Goal: Ask a question

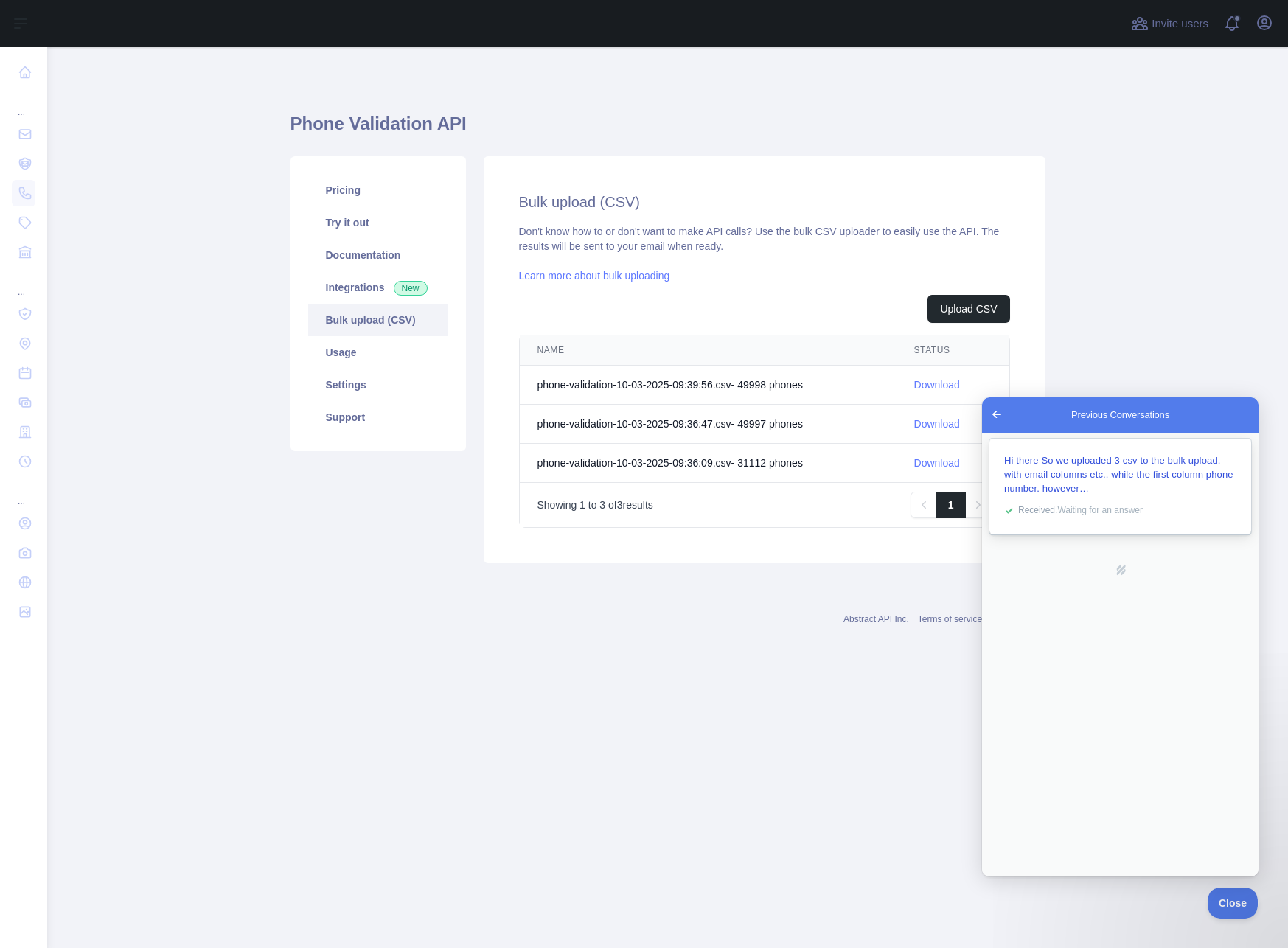
click at [1110, 478] on span "Hi there So we uploaded 3 csv to the bulk upload. with email columns etc.. whil…" at bounding box center [1118, 474] width 229 height 39
click at [1012, 885] on button "Close" at bounding box center [998, 893] width 27 height 19
click at [1201, 340] on main "Phone Validation API Pricing Try it out Documentation Integrations New Bulk upl…" at bounding box center [667, 498] width 1240 height 901
click at [1231, 898] on span "Close" at bounding box center [1229, 900] width 51 height 10
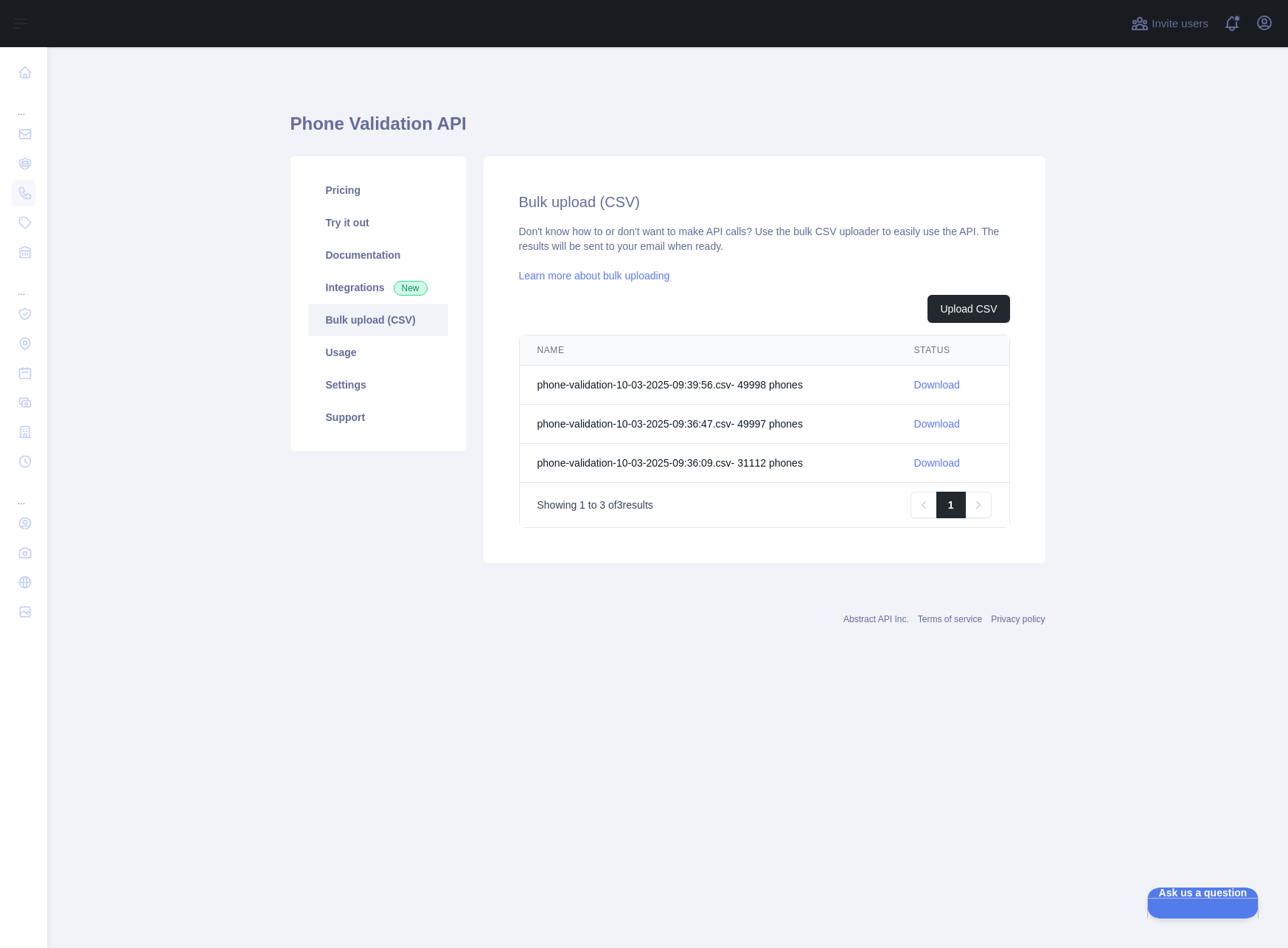
click at [687, 503] on div "Showing 1 to 3 of 3 results Previous 1 Next" at bounding box center [764, 505] width 454 height 27
click at [632, 503] on p "Showing 1 to 3 of 3 results" at bounding box center [595, 505] width 116 height 15
click at [366, 345] on link "Usage" at bounding box center [378, 352] width 140 height 33
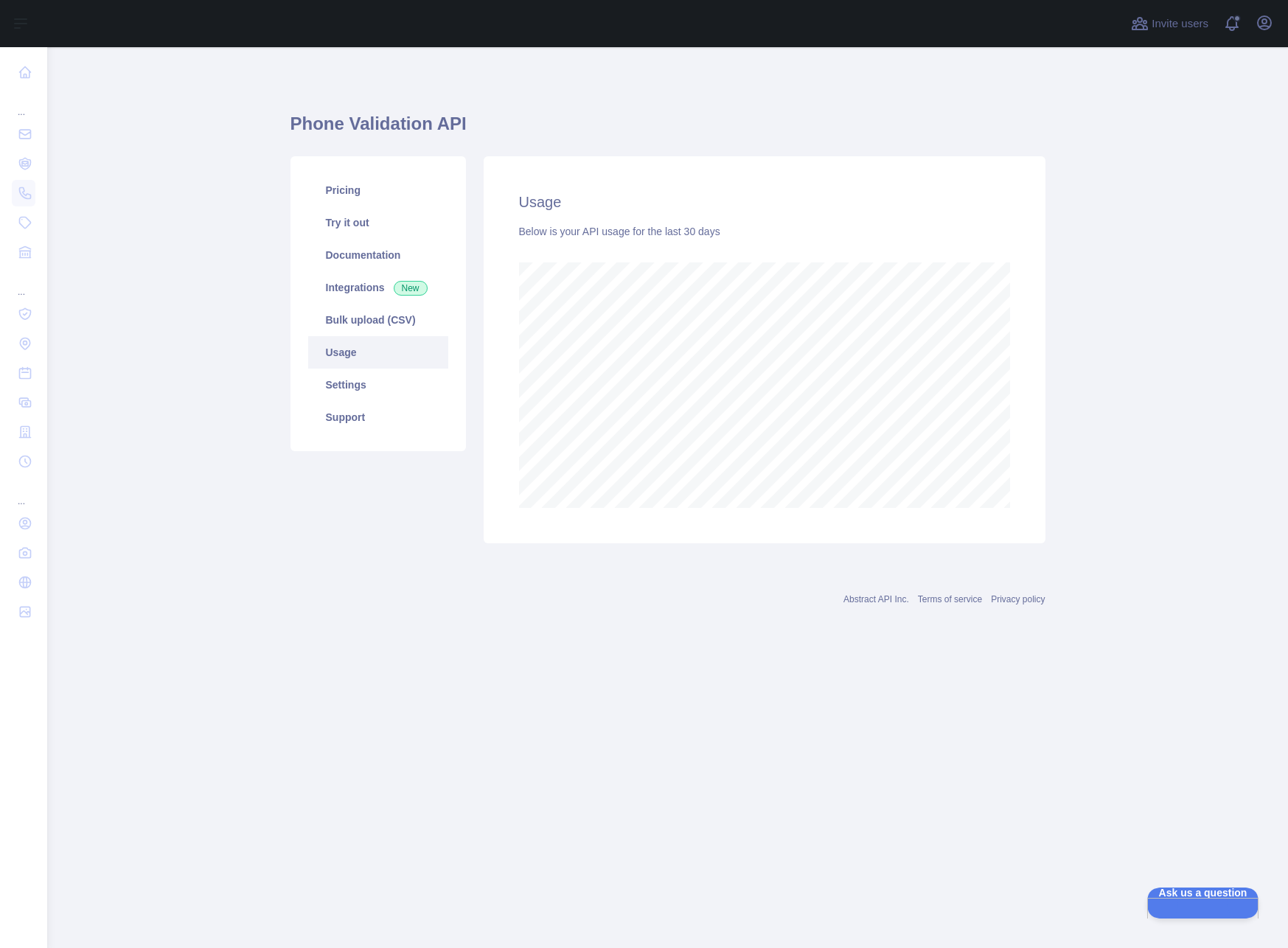
scroll to position [901, 1240]
click at [367, 386] on link "Settings" at bounding box center [378, 385] width 140 height 33
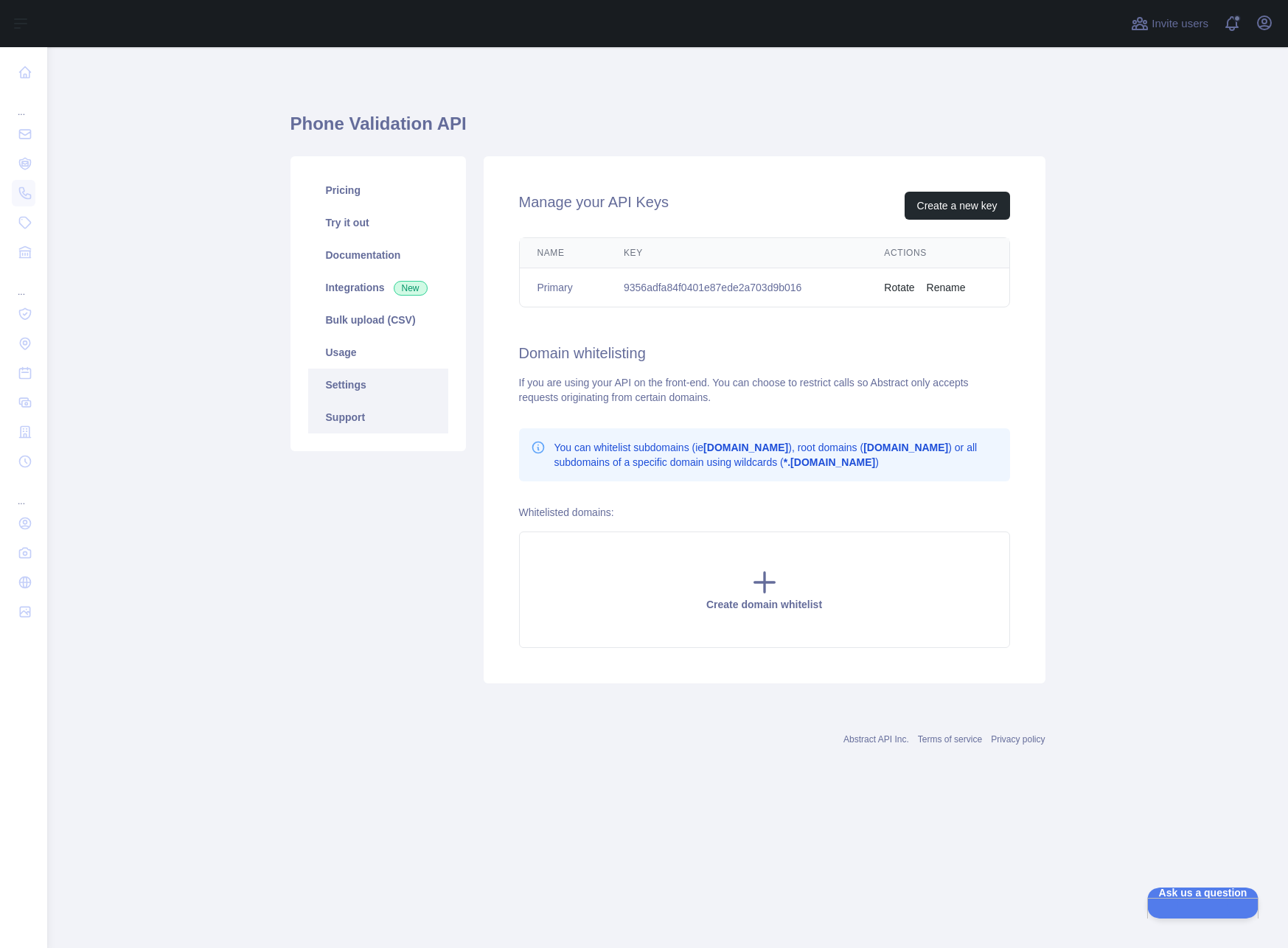
click at [373, 418] on link "Support" at bounding box center [378, 417] width 140 height 33
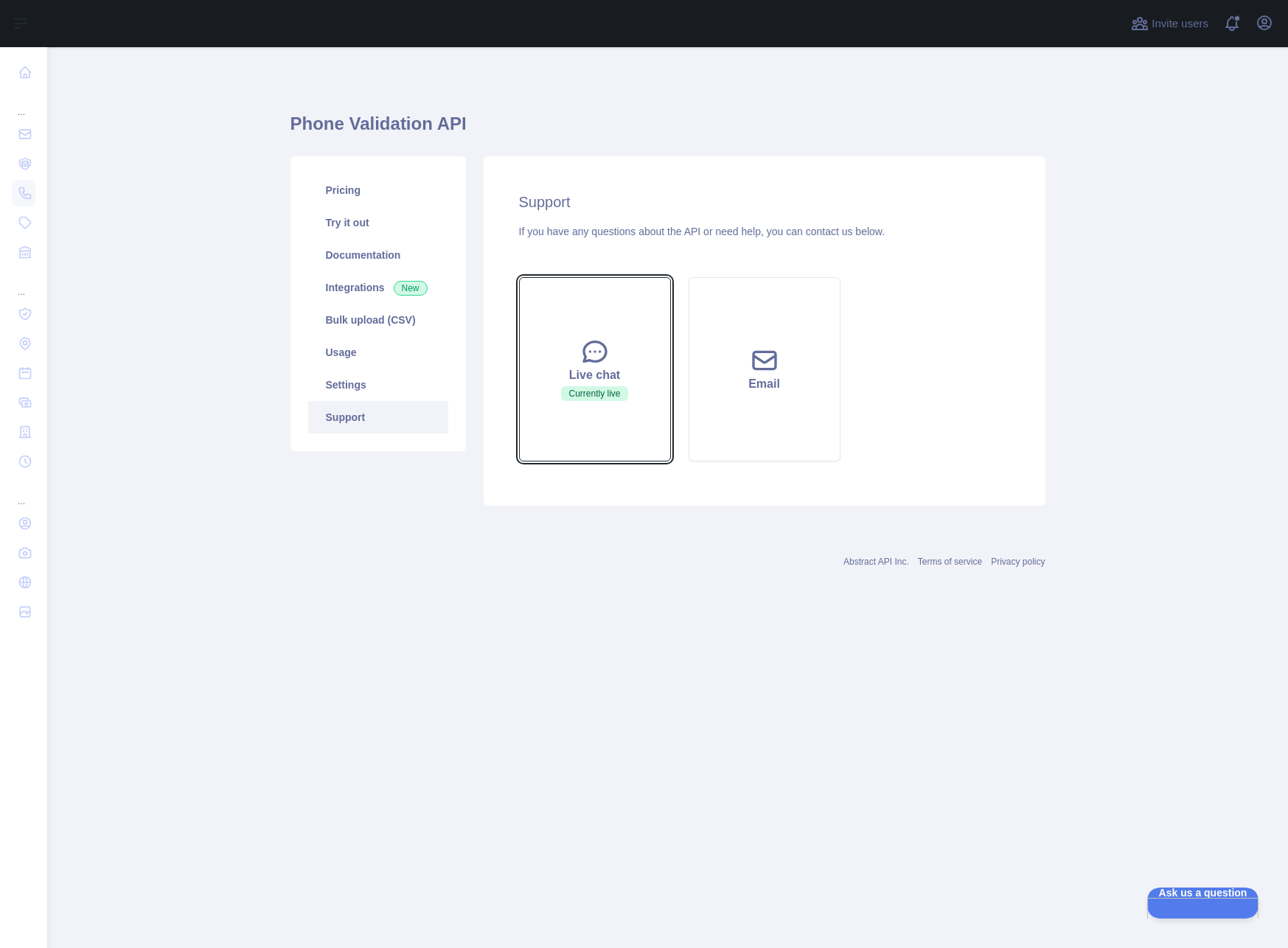
click at [598, 356] on icon at bounding box center [595, 352] width 30 height 30
click at [620, 399] on span "Currently live" at bounding box center [594, 394] width 66 height 15
click at [615, 353] on button "Live chat Currently live" at bounding box center [594, 370] width 152 height 184
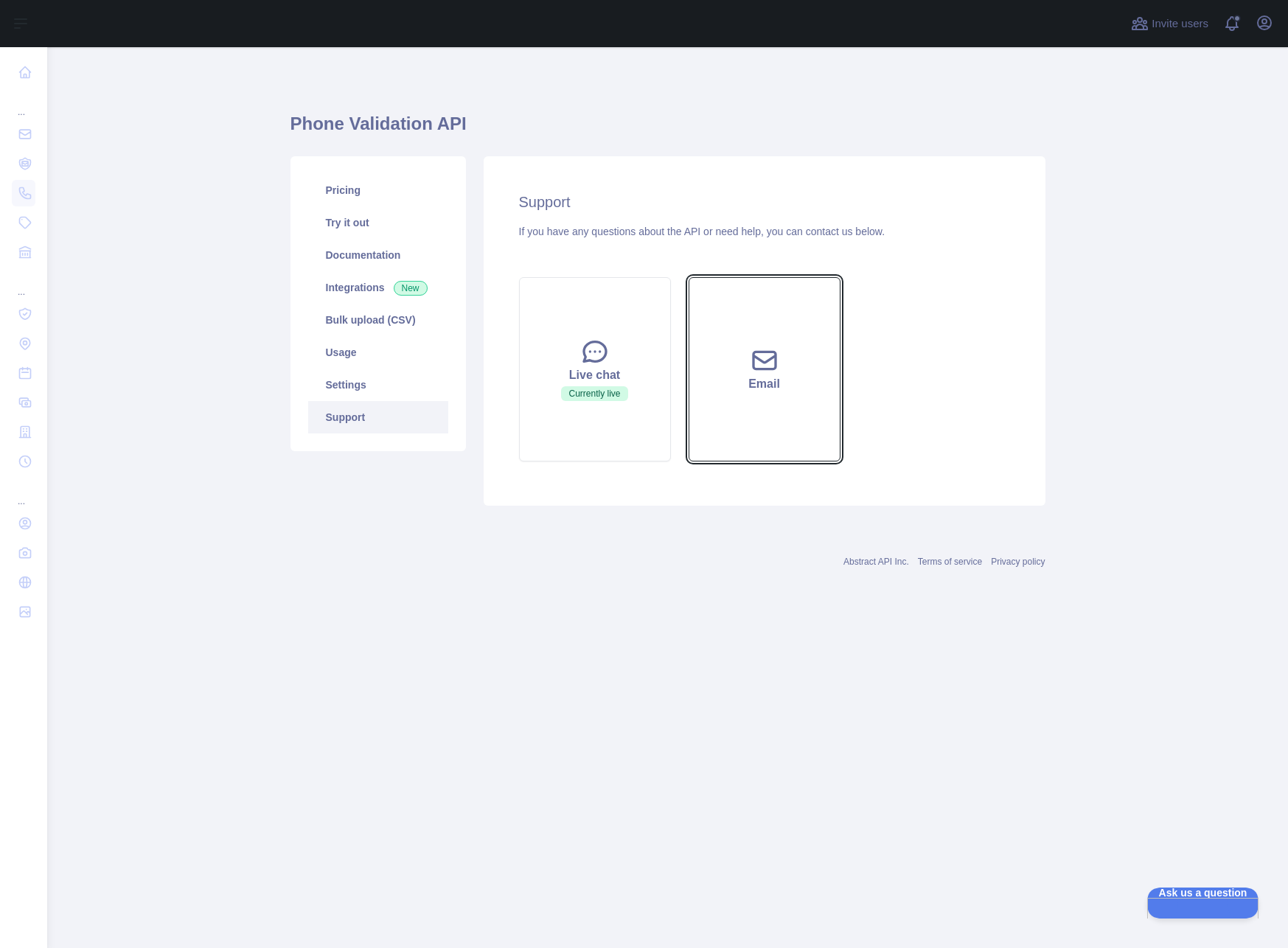
click at [751, 354] on icon at bounding box center [764, 361] width 30 height 30
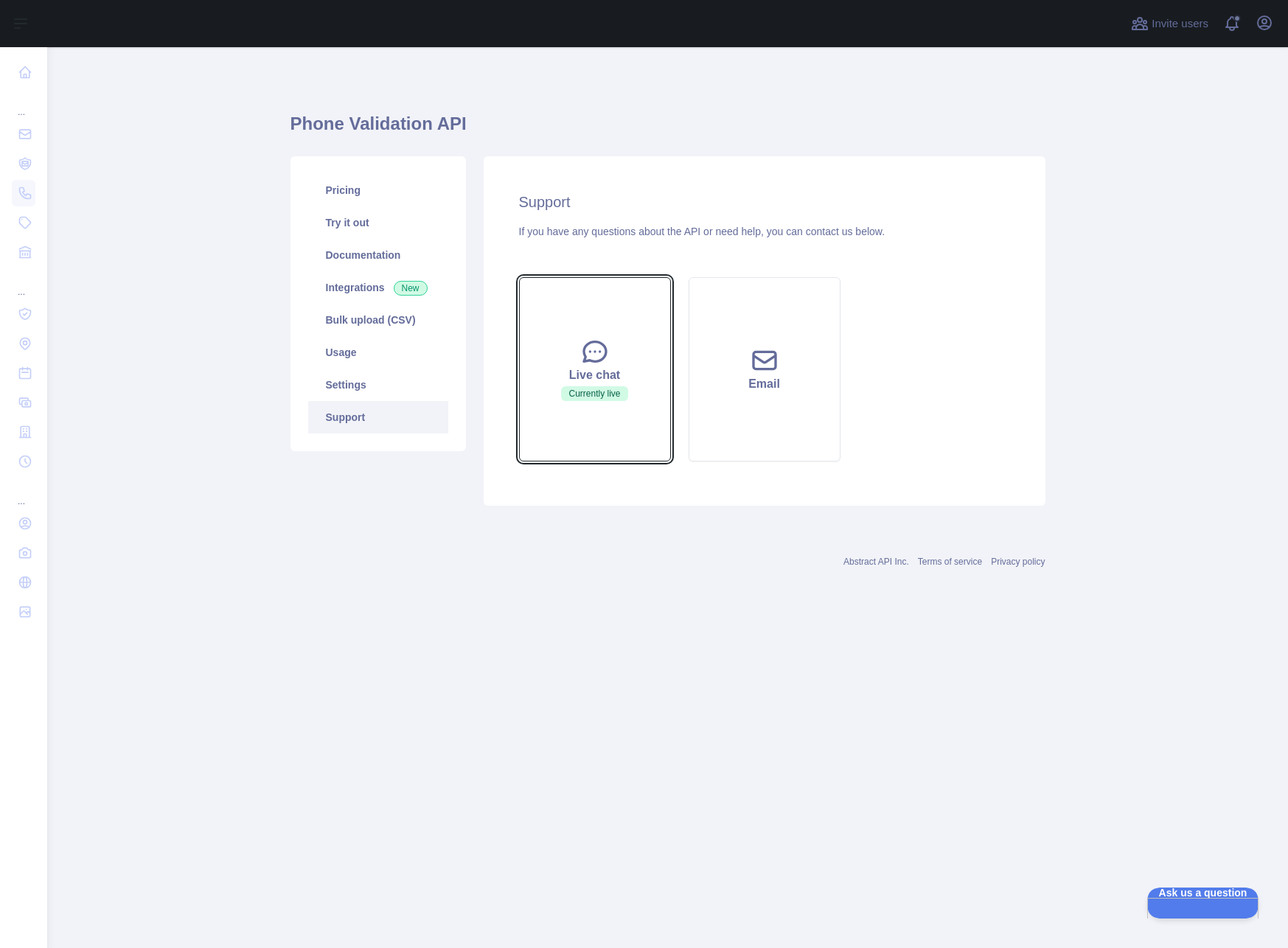
click at [648, 341] on button "Live chat Currently live" at bounding box center [594, 370] width 152 height 184
click at [589, 395] on span "Currently live" at bounding box center [594, 394] width 66 height 15
click at [590, 355] on icon at bounding box center [595, 352] width 30 height 30
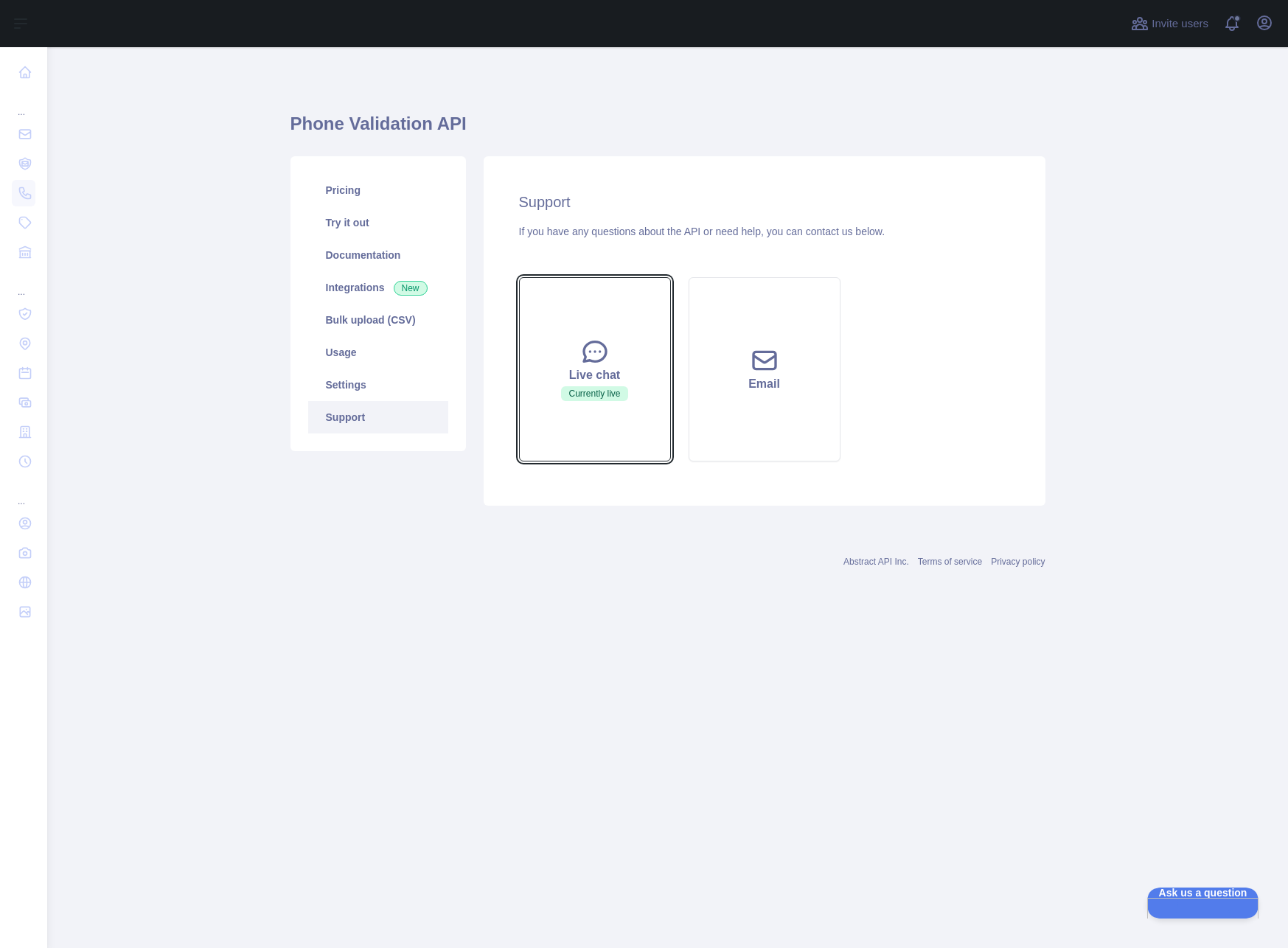
click at [592, 344] on icon at bounding box center [595, 352] width 30 height 30
click at [596, 450] on button "Live chat Currently live" at bounding box center [594, 370] width 152 height 184
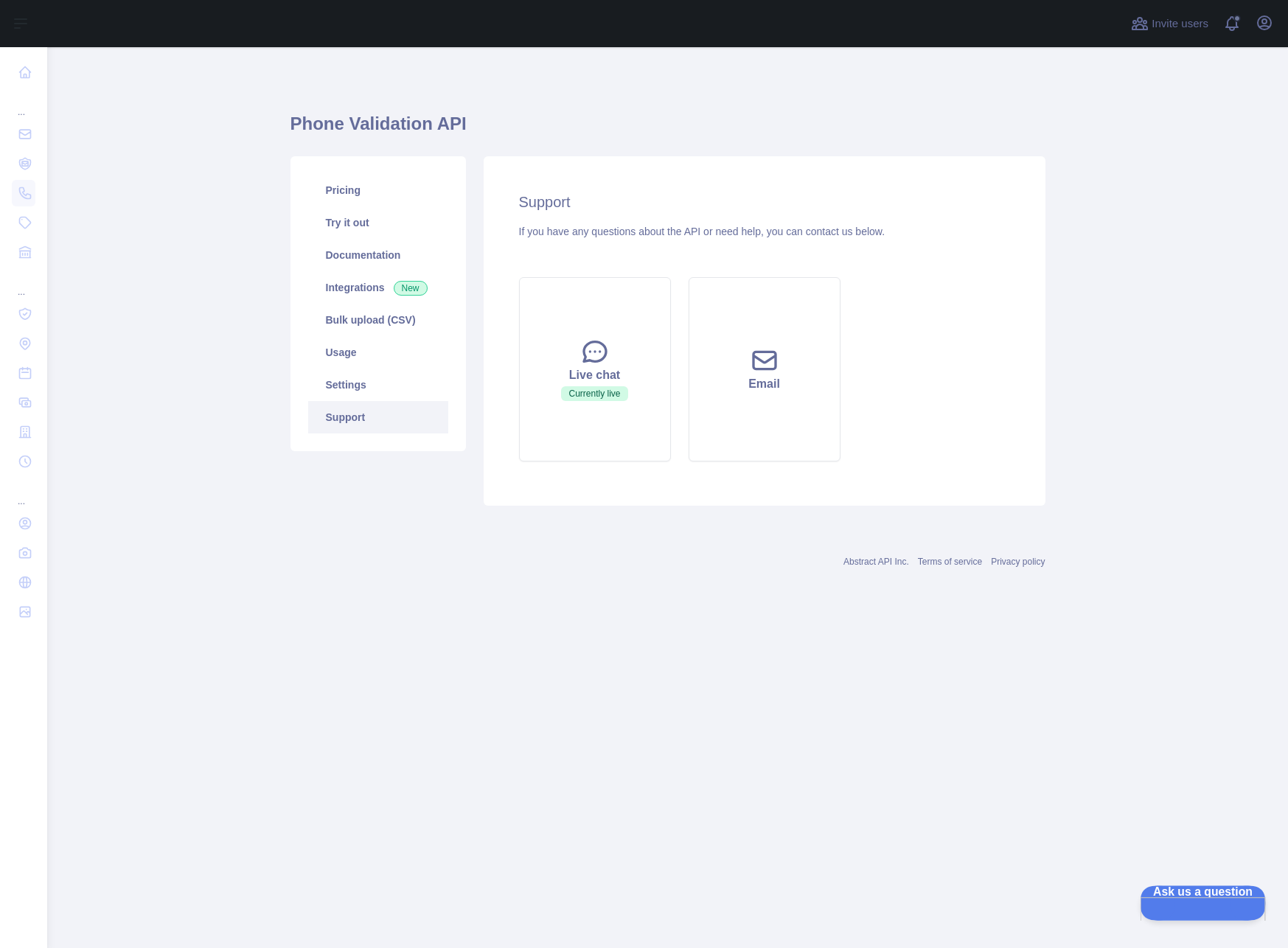
click at [1190, 895] on span "Ask us a question" at bounding box center [1196, 890] width 111 height 10
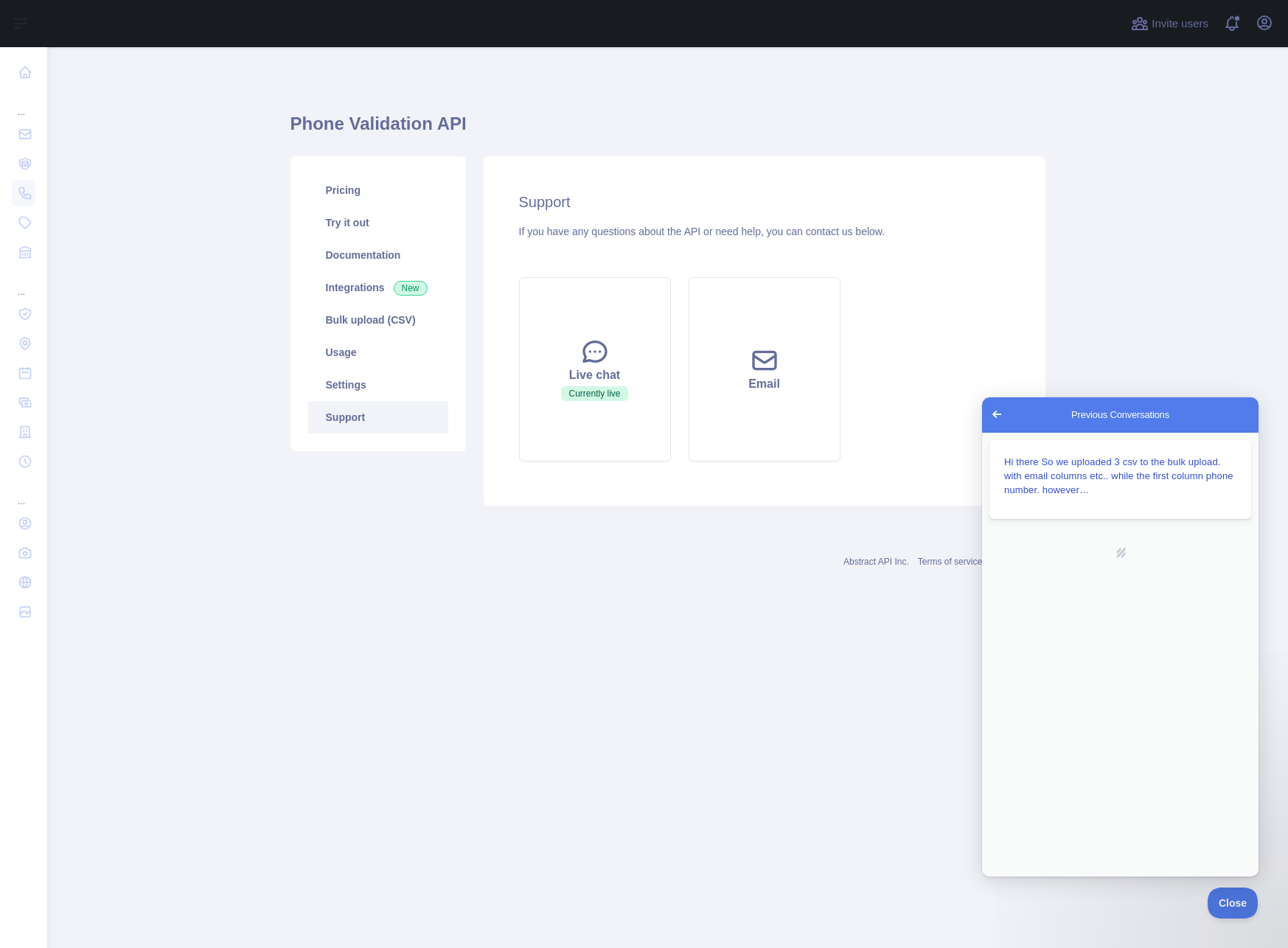
click at [1000, 413] on span "Go back" at bounding box center [996, 415] width 18 height 18
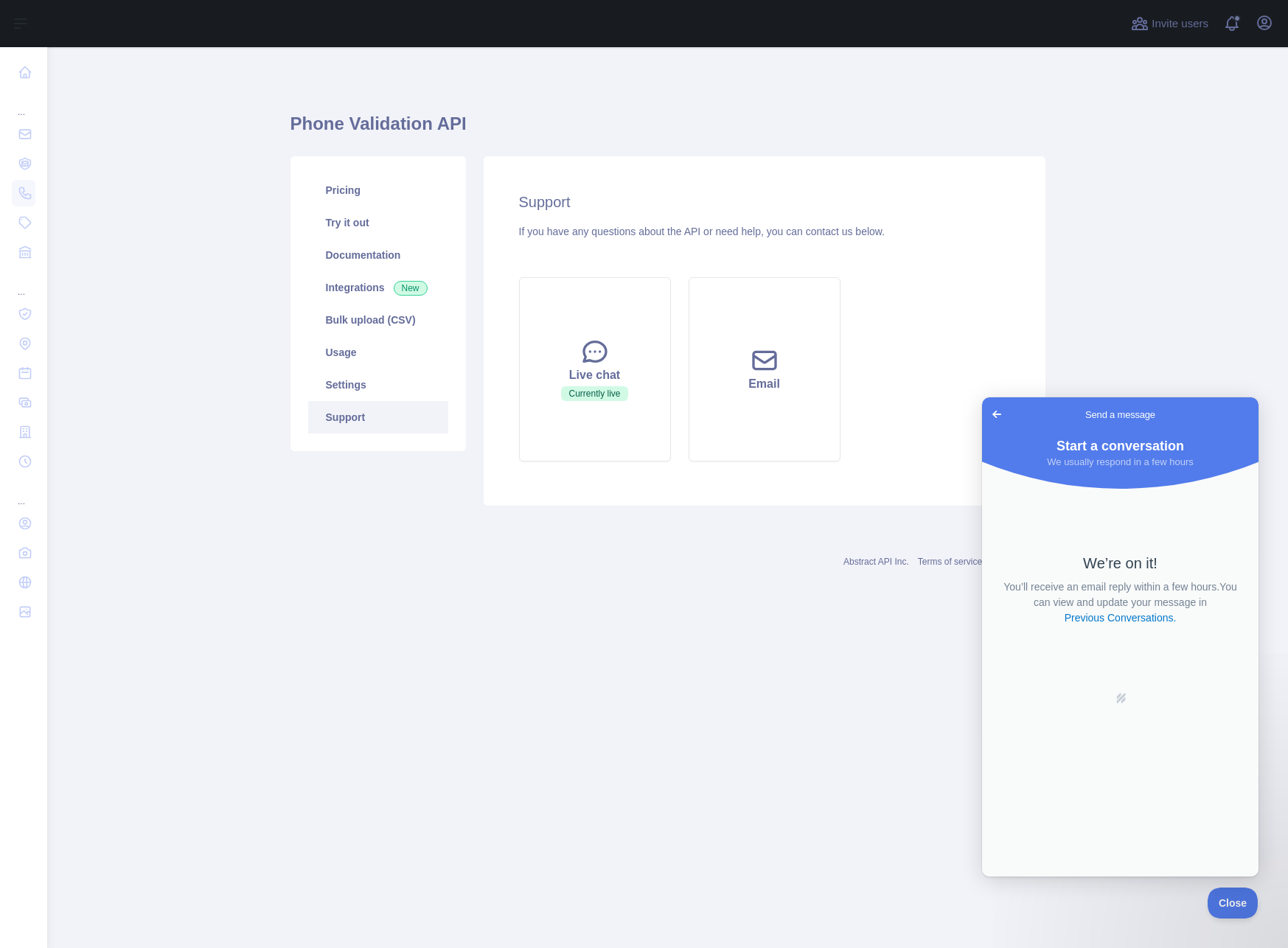
click at [991, 415] on span "Go back" at bounding box center [996, 415] width 18 height 18
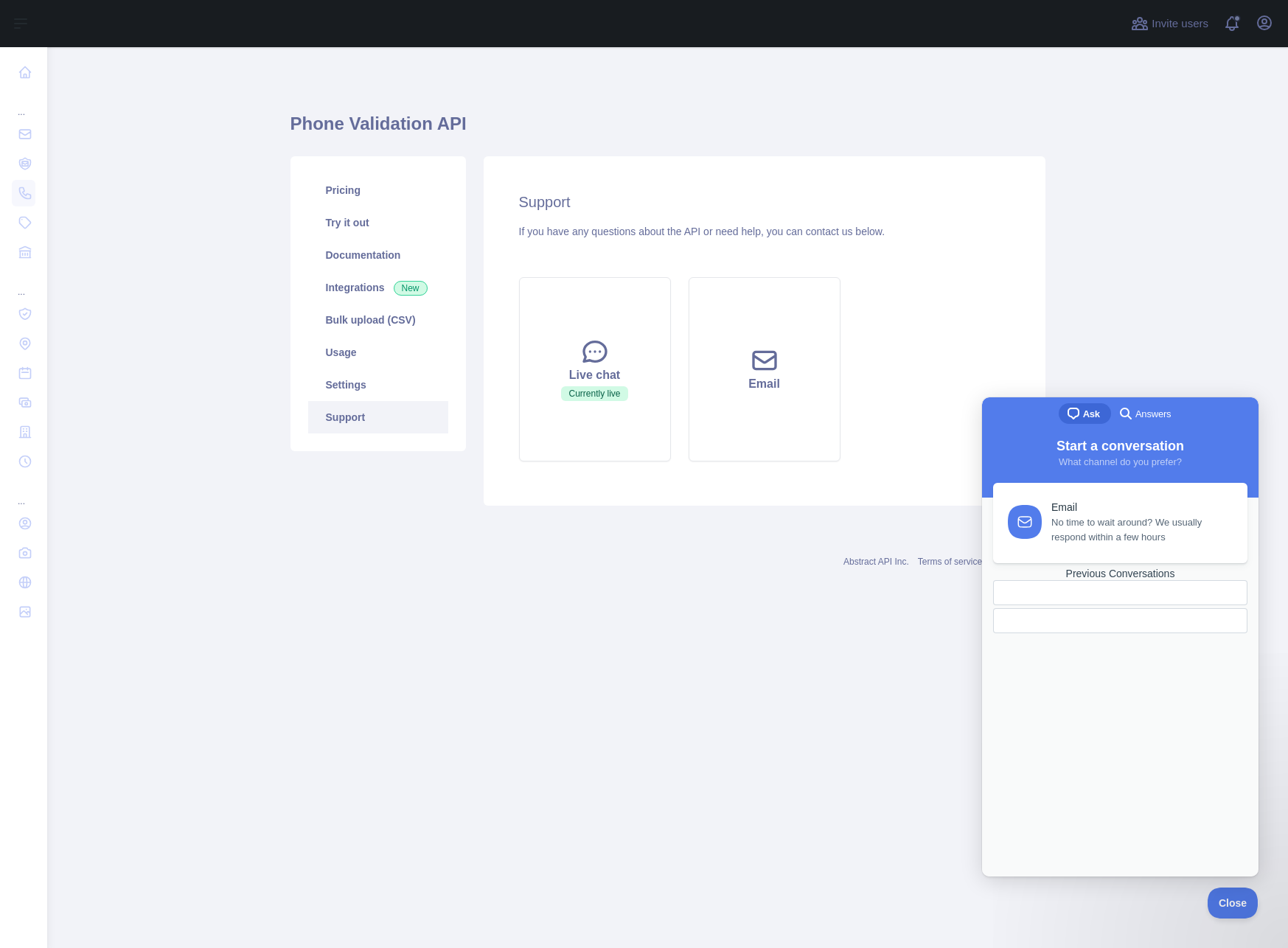
click at [1131, 444] on span "Start a conversation" at bounding box center [1120, 445] width 128 height 15
click at [1144, 580] on div "Previous Conversations" at bounding box center [1120, 574] width 255 height 13
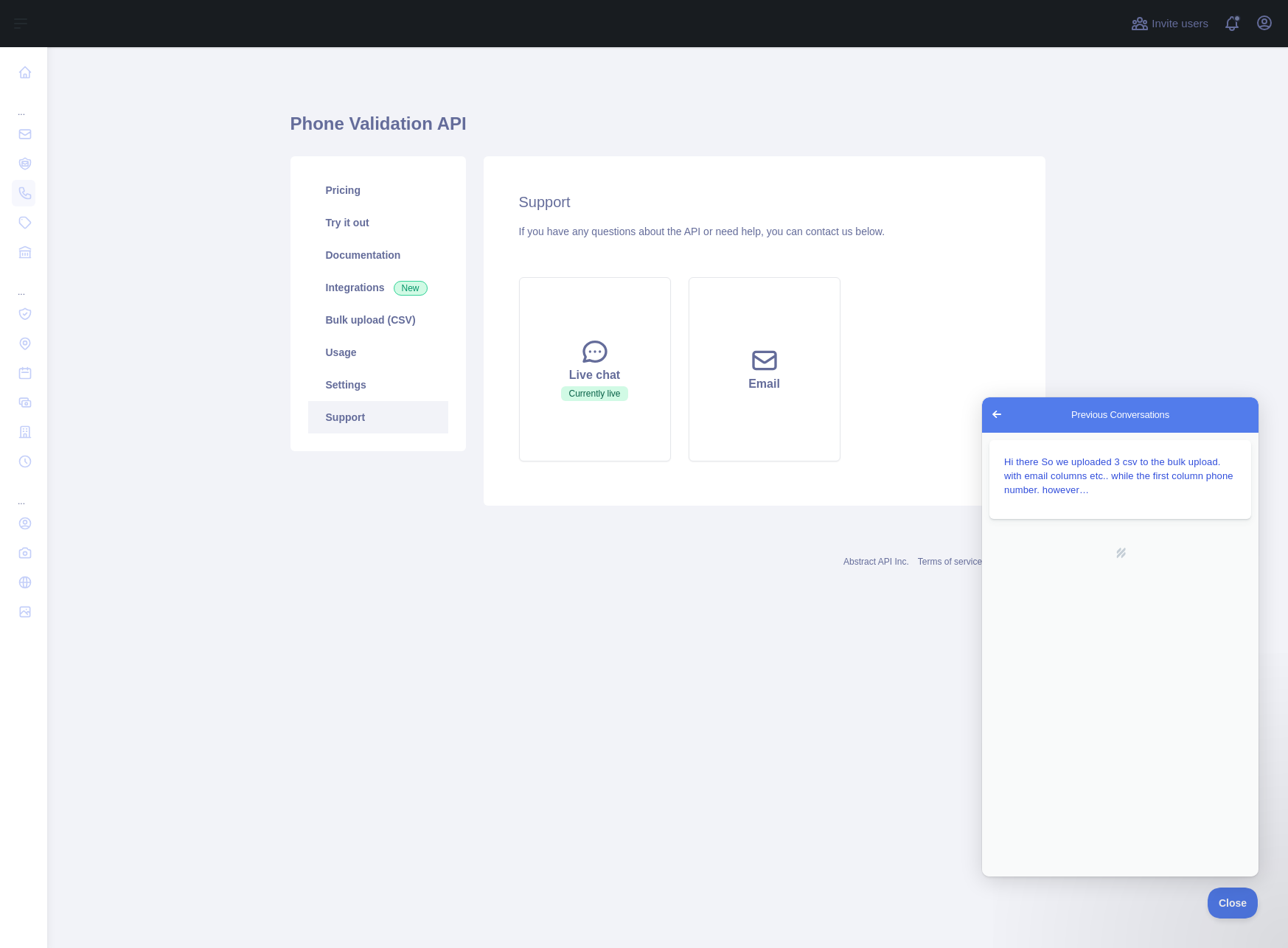
click at [999, 416] on span "Go back" at bounding box center [996, 415] width 18 height 18
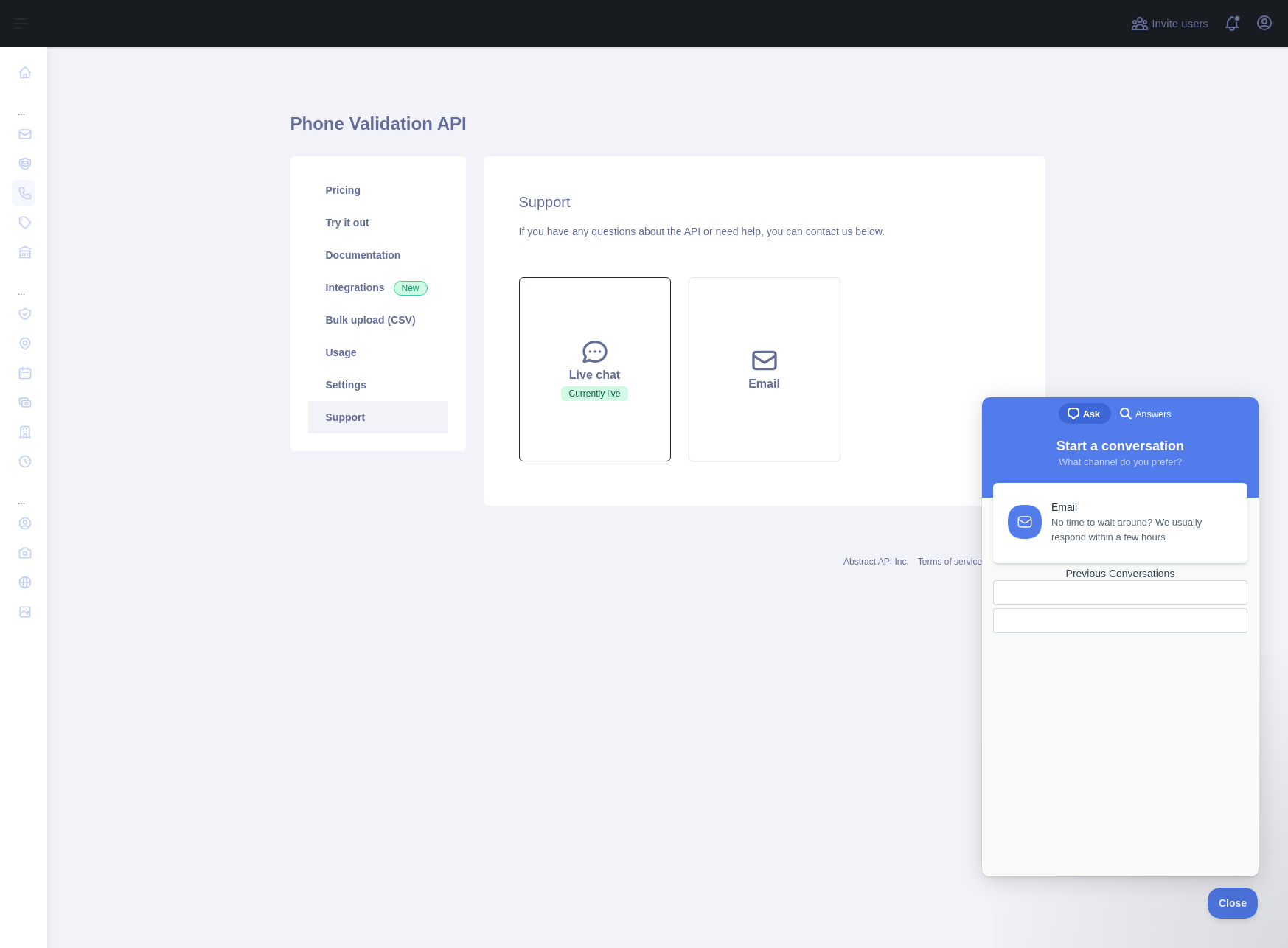
drag, startPoint x: 551, startPoint y: 542, endPoint x: 578, endPoint y: 418, distance: 126.9
click at [551, 542] on div "Abstract API Inc. Terms of service Privacy policy" at bounding box center [667, 553] width 755 height 54
click at [593, 381] on div "Live chat" at bounding box center [595, 376] width 115 height 18
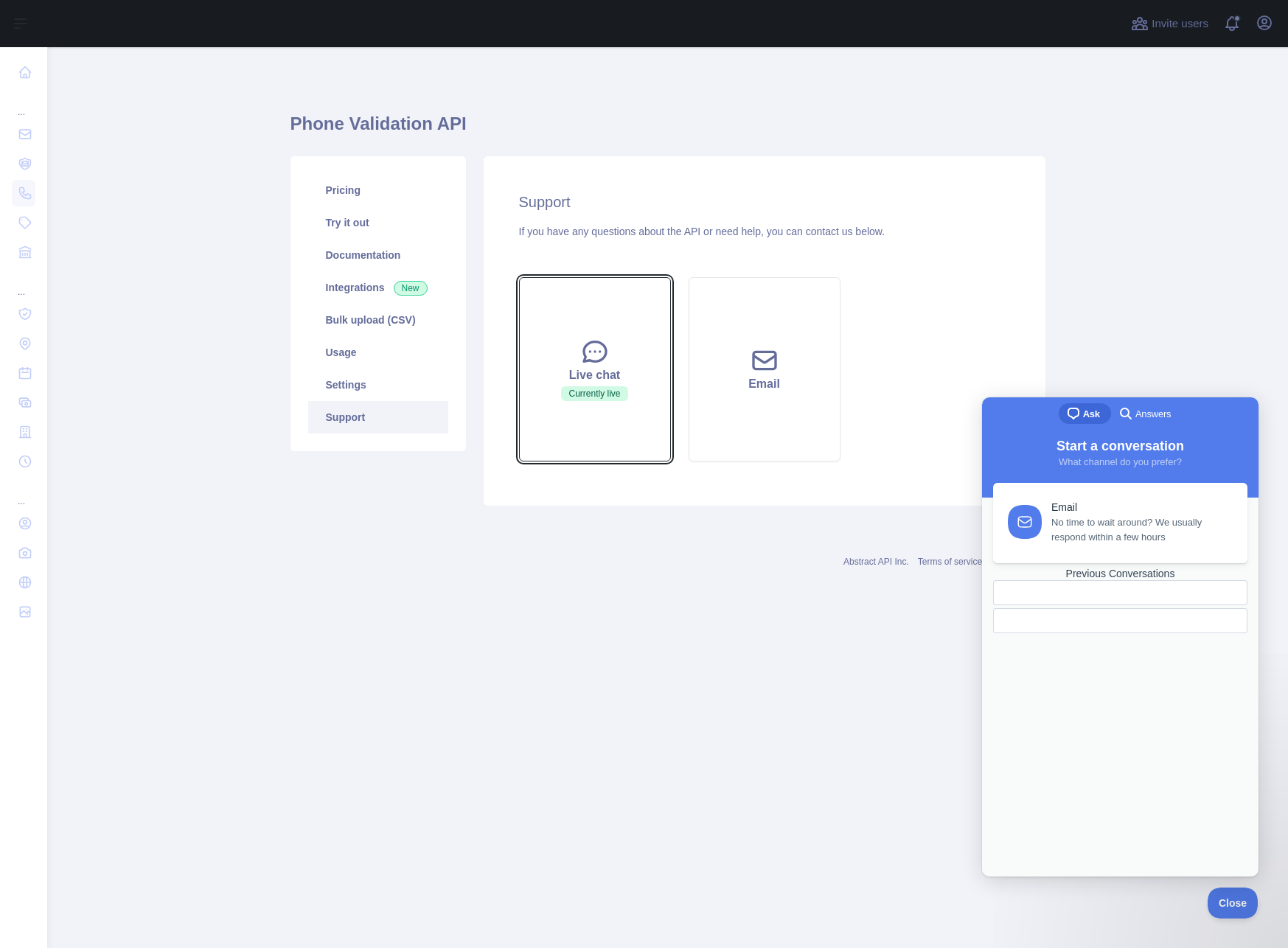
click at [657, 407] on button "Live chat Currently live" at bounding box center [594, 370] width 152 height 184
drag, startPoint x: 657, startPoint y: 407, endPoint x: 631, endPoint y: 390, distance: 31.1
click at [656, 407] on button "Live chat Currently live" at bounding box center [594, 370] width 152 height 184
click at [597, 364] on icon at bounding box center [595, 352] width 30 height 30
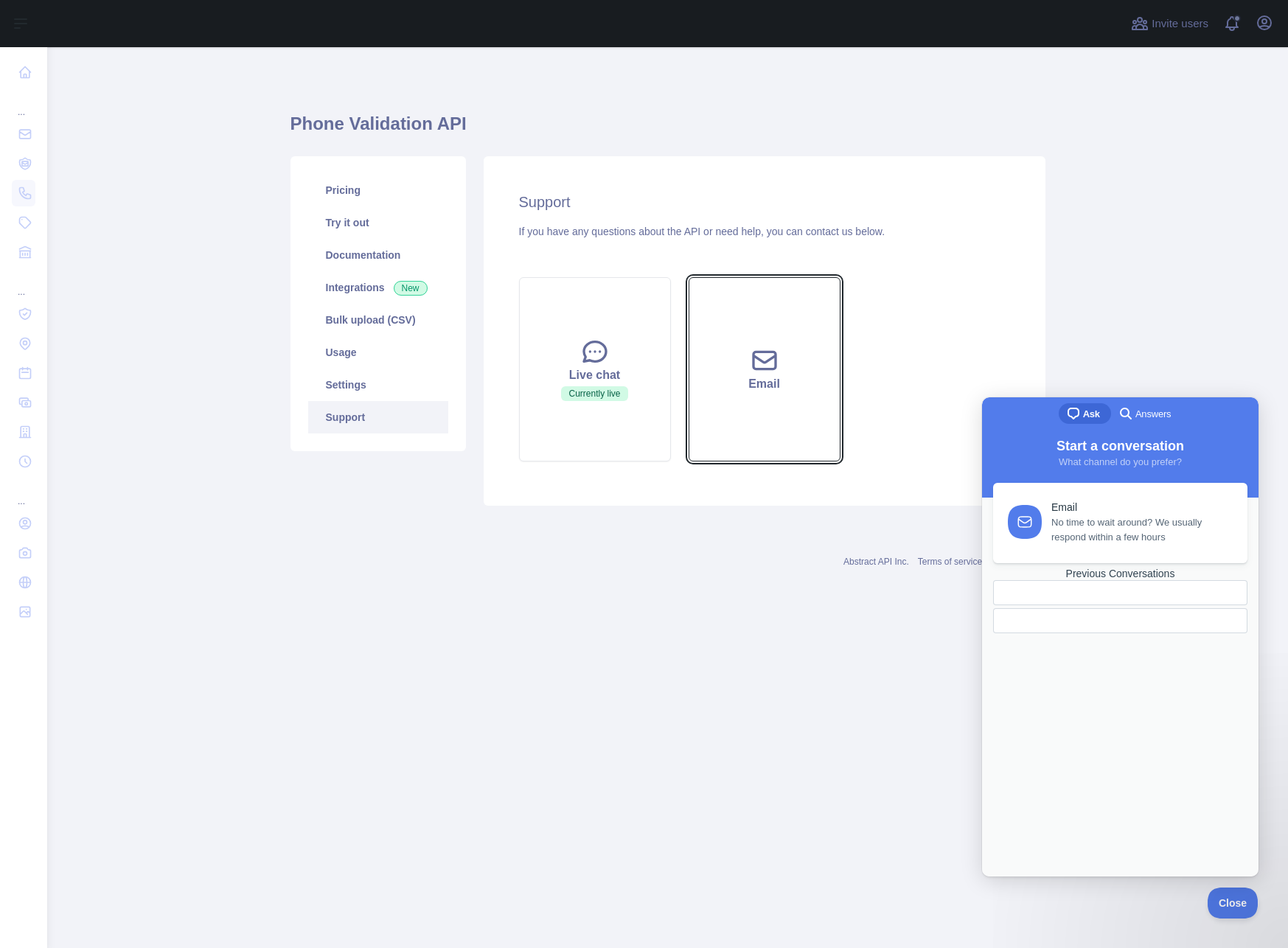
click at [750, 368] on icon at bounding box center [764, 361] width 30 height 30
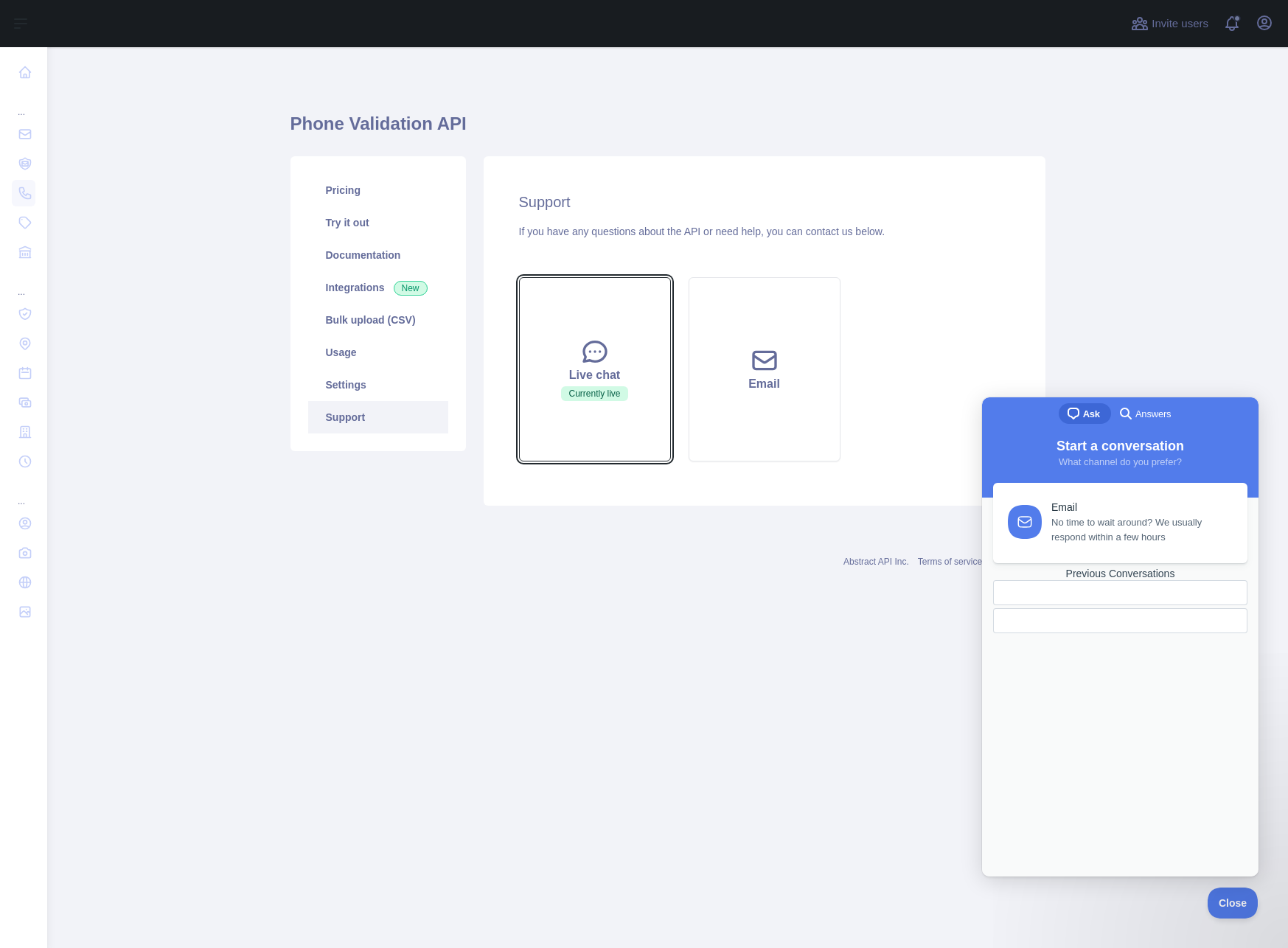
click at [601, 349] on icon at bounding box center [595, 352] width 30 height 30
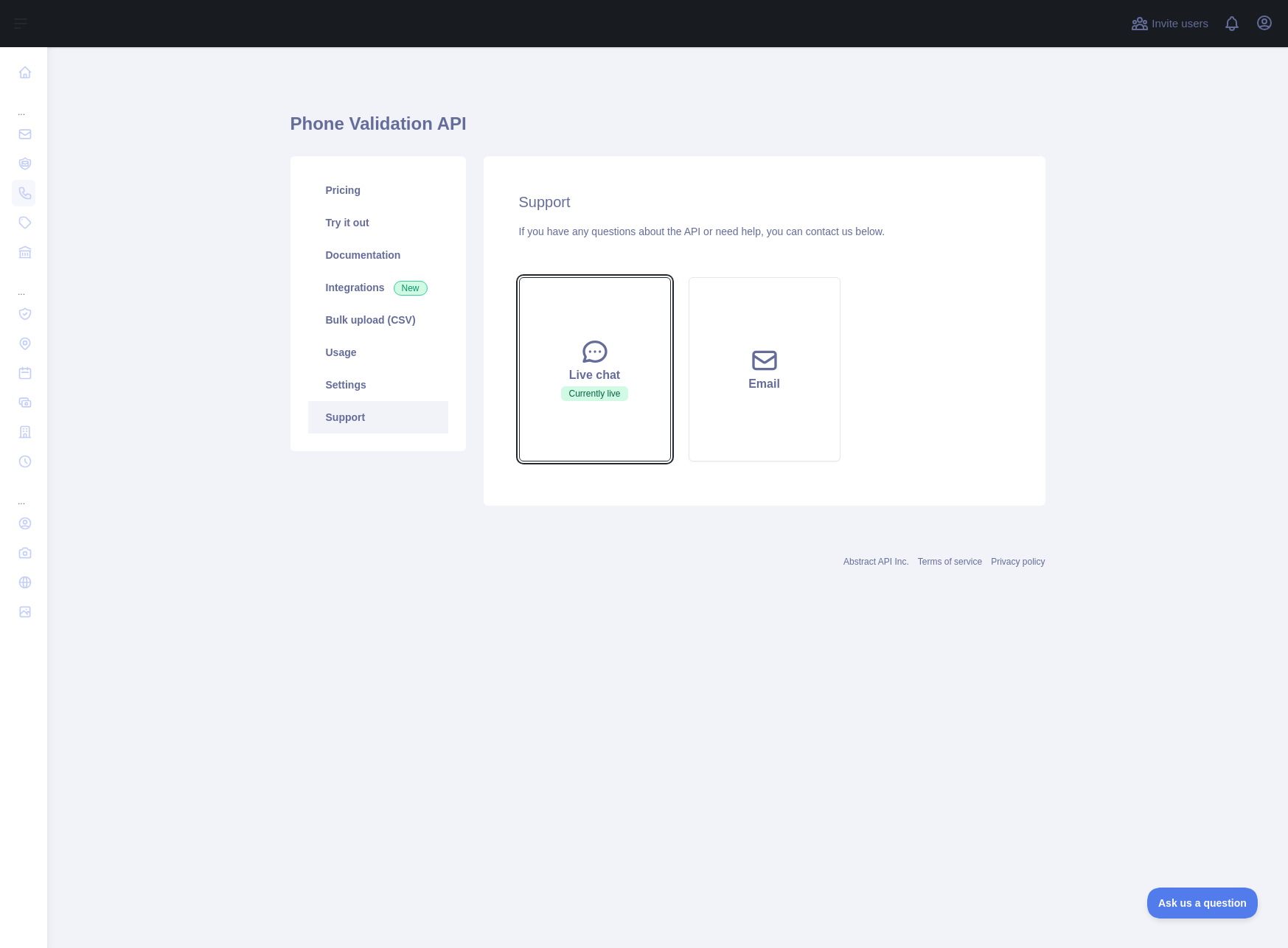
click at [605, 388] on span "Currently live" at bounding box center [594, 394] width 66 height 15
click at [598, 346] on icon at bounding box center [595, 352] width 30 height 30
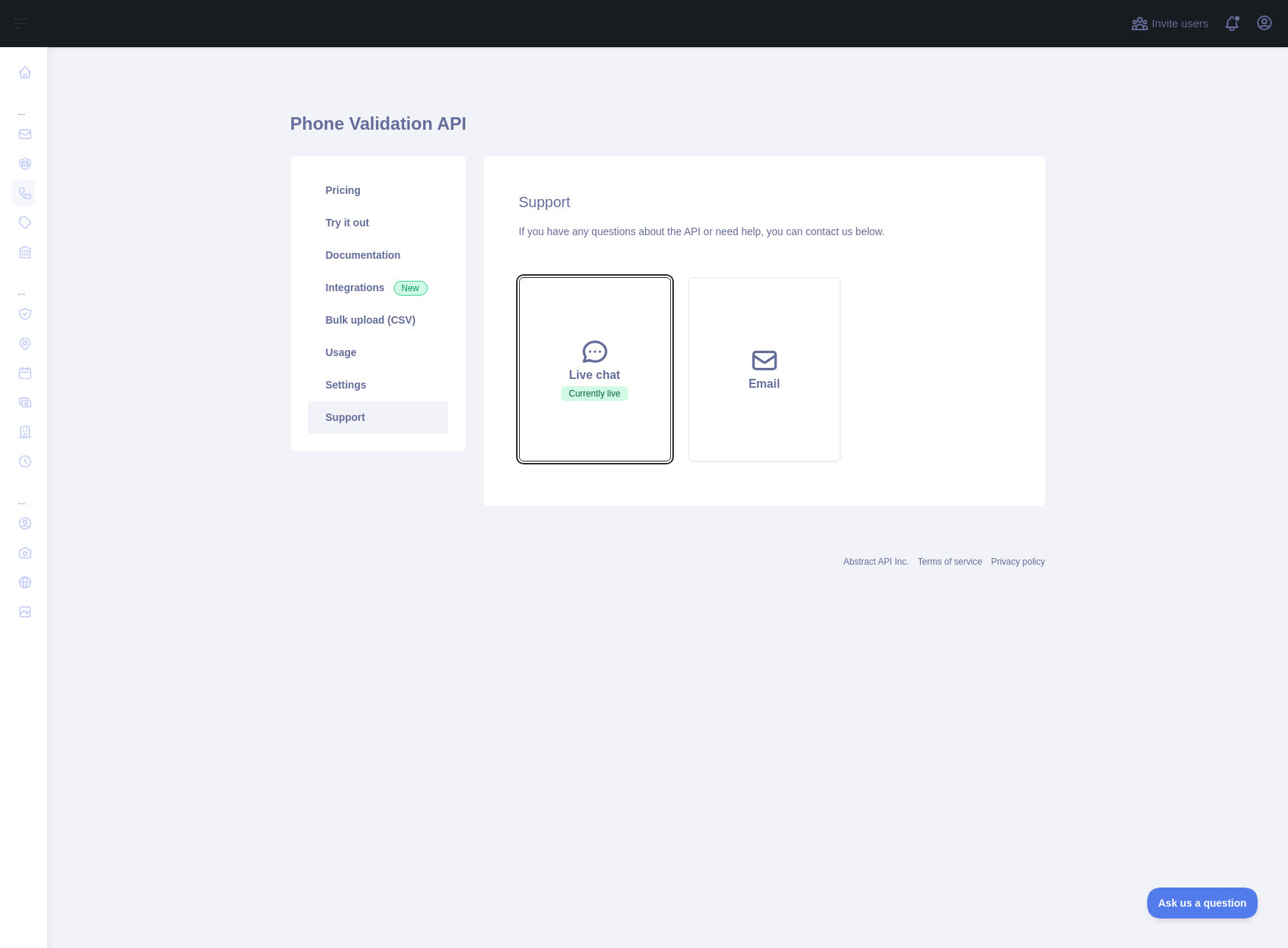
click at [598, 346] on icon at bounding box center [595, 352] width 30 height 30
click at [1192, 898] on span "Ask us a question" at bounding box center [1196, 900] width 111 height 10
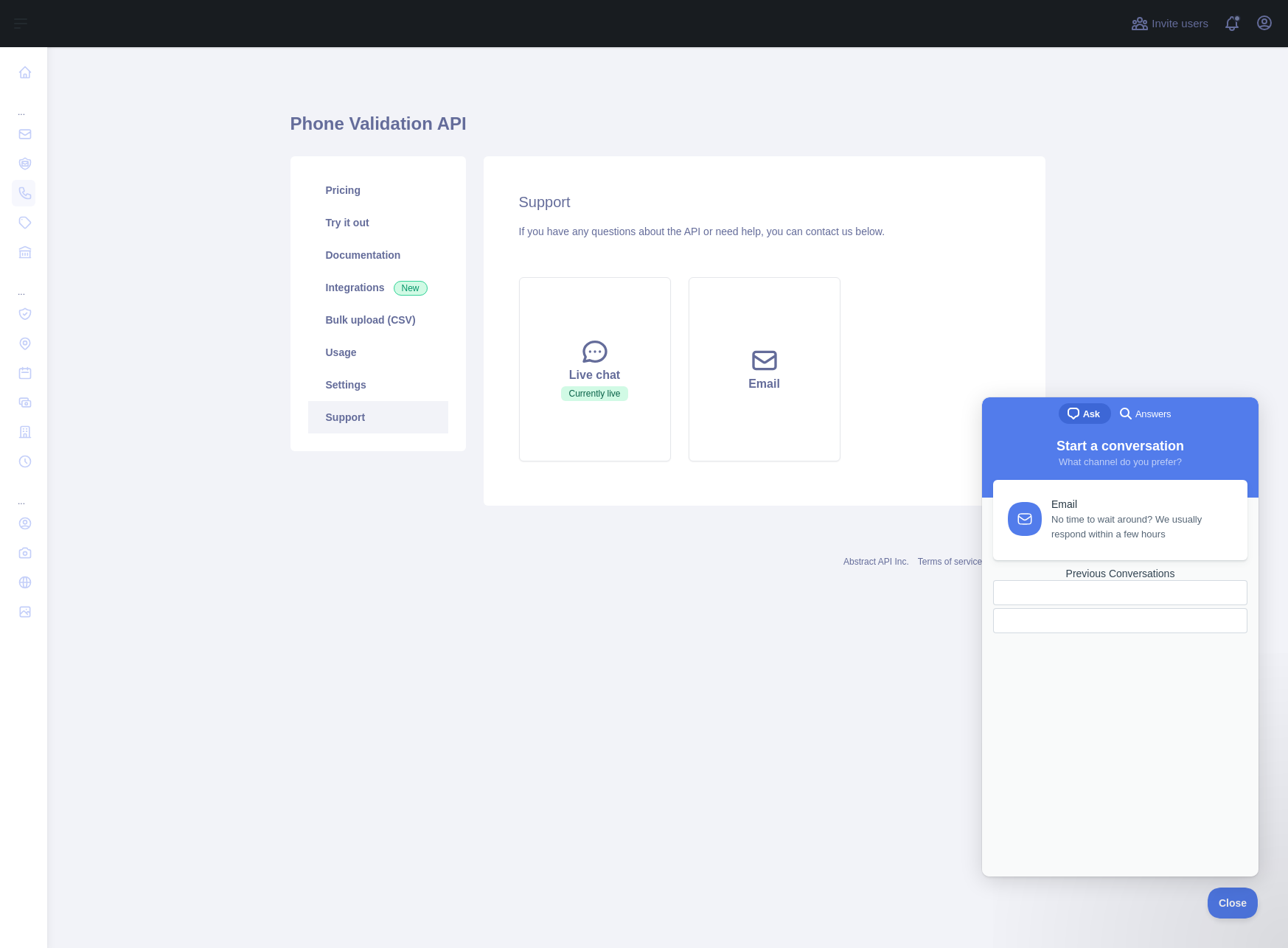
click at [1131, 531] on span "No time to wait around? We usually respond within a few hours" at bounding box center [1140, 528] width 179 height 30
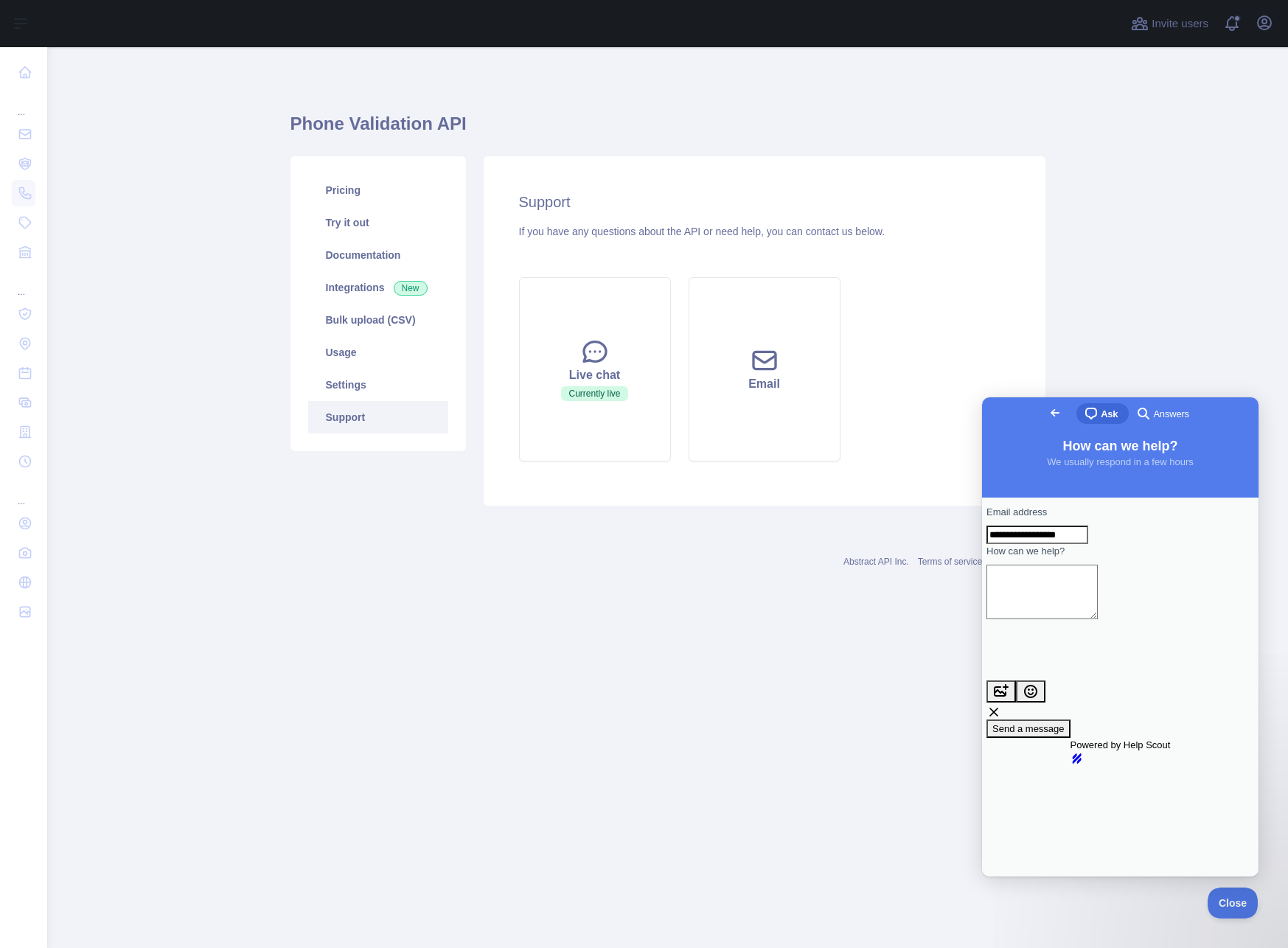
click at [1046, 410] on span "Go back" at bounding box center [1055, 413] width 18 height 18
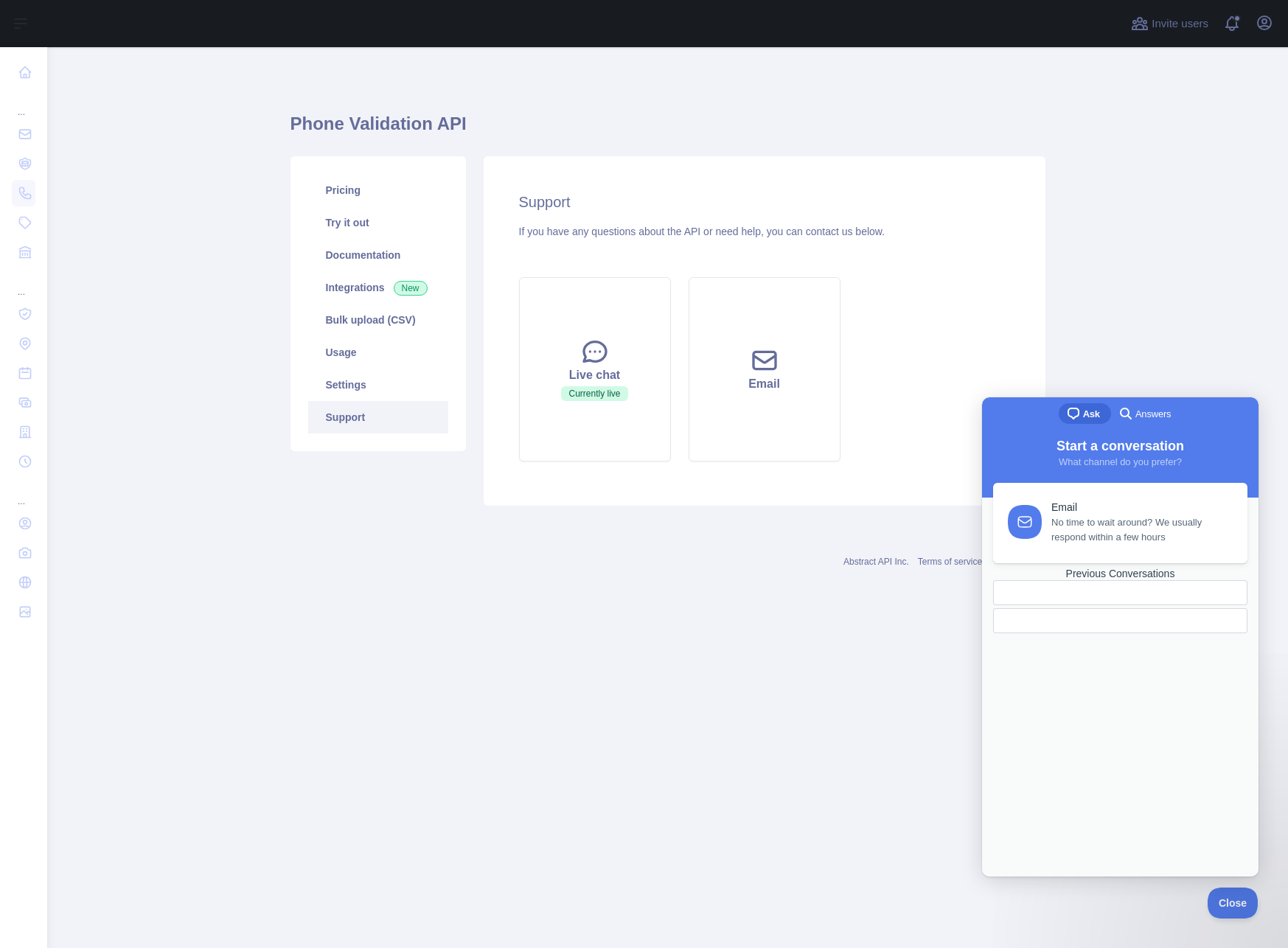
click at [1136, 450] on span "Start a conversation" at bounding box center [1120, 445] width 128 height 15
click at [1109, 634] on div at bounding box center [1120, 620] width 255 height 25
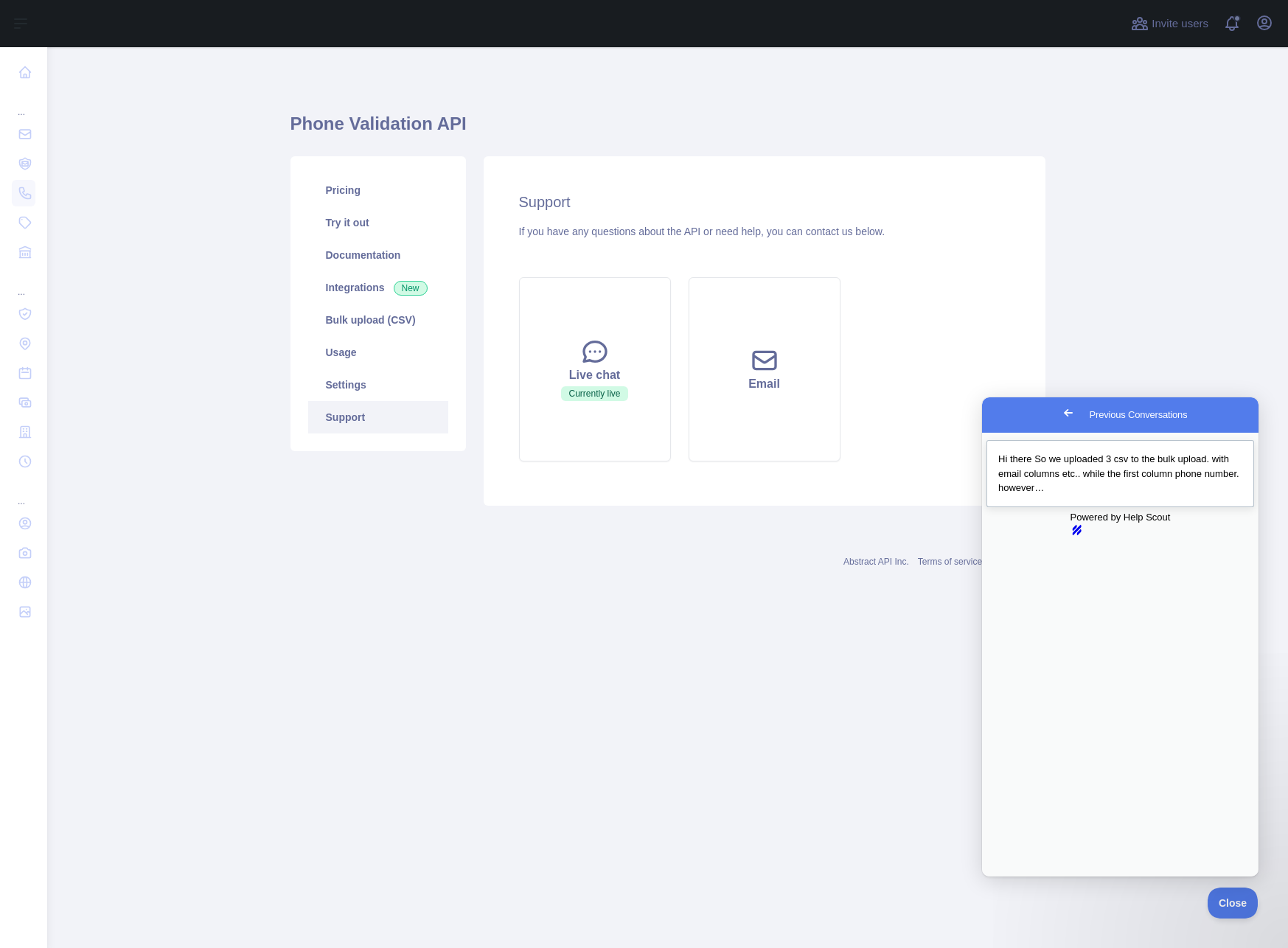
click at [1066, 464] on span "Hi there So we uploaded 3 csv to the bulk upload. with email columns etc.. whil…" at bounding box center [1118, 473] width 241 height 40
click at [379, 295] on link "Integrations New" at bounding box center [378, 288] width 140 height 33
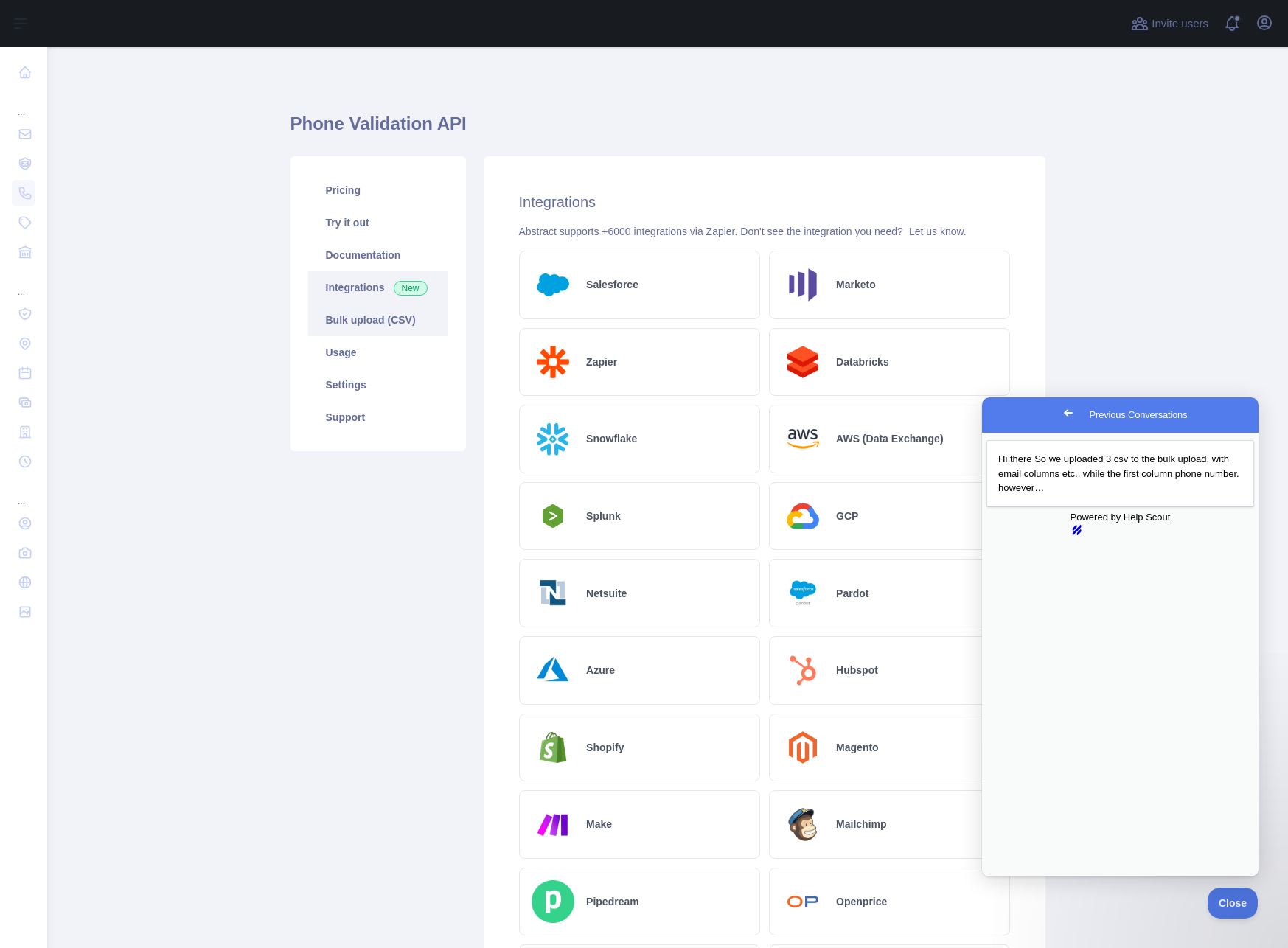
click at [380, 327] on link "Bulk upload (CSV)" at bounding box center [378, 319] width 140 height 33
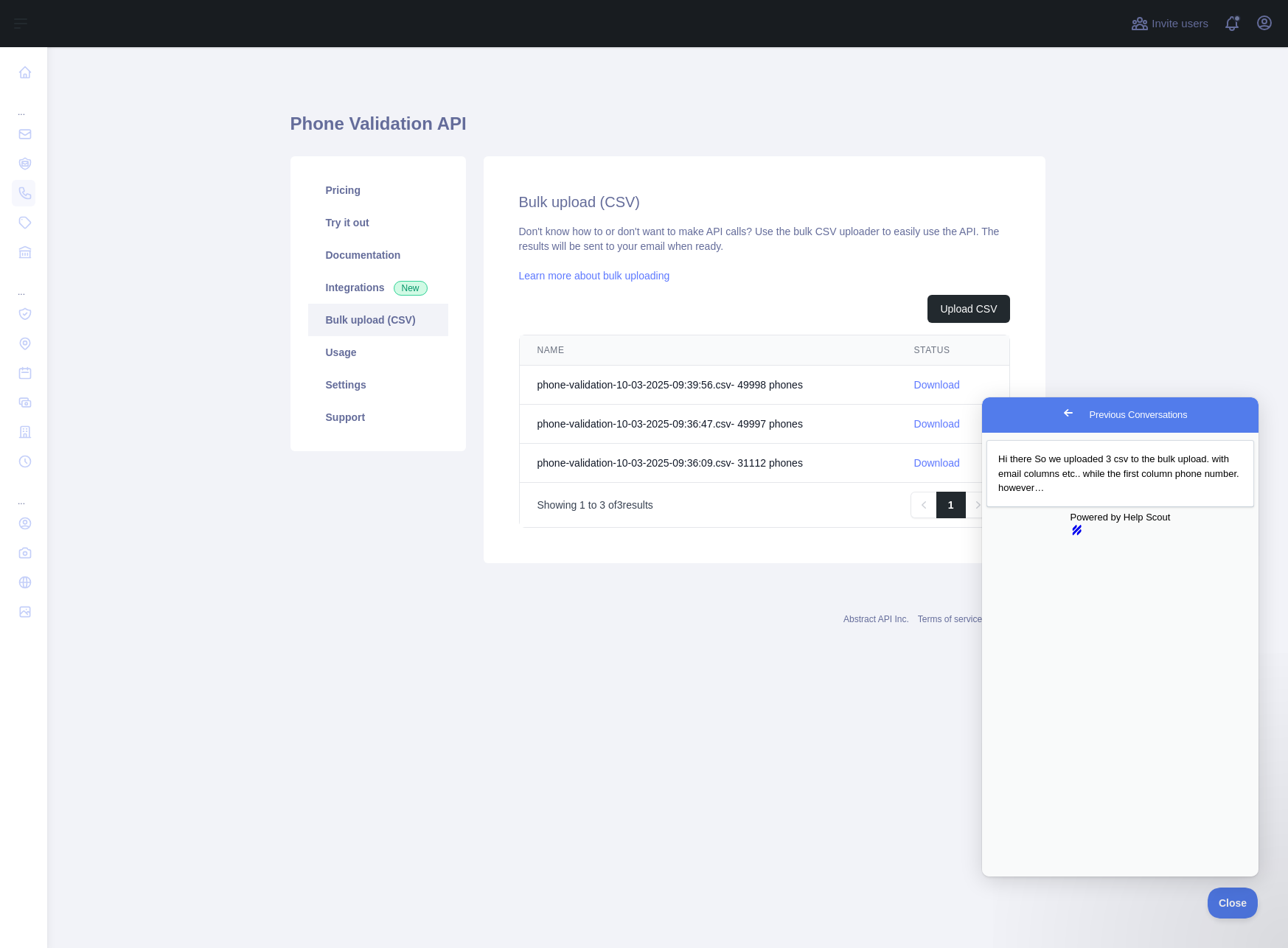
copy div "So we uploaded 3 csv to the bulk upload. with email columns etc.. while the fir…"
click at [1009, 878] on button "Close" at bounding box center [995, 887] width 27 height 19
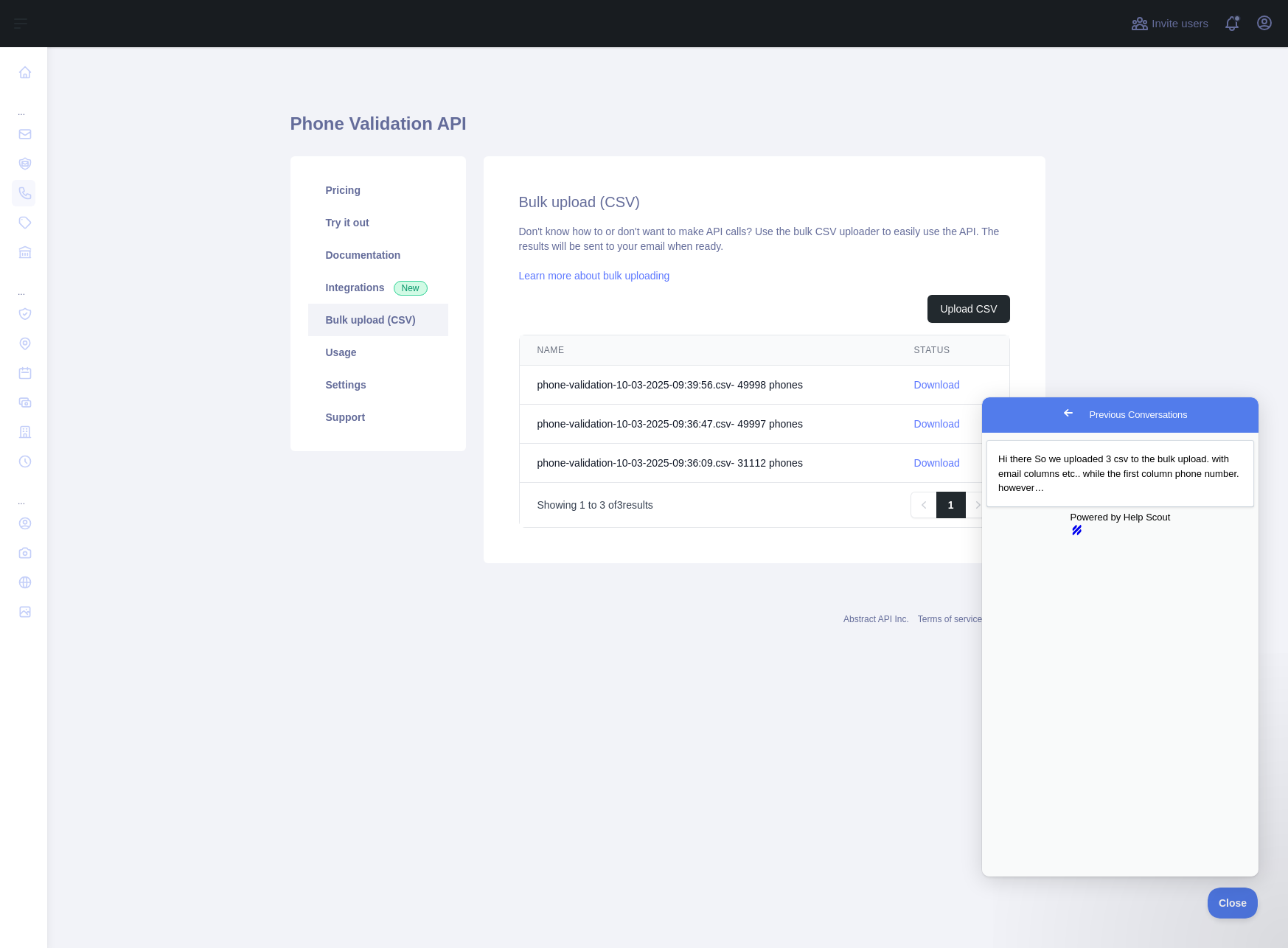
click at [1060, 413] on span "Go back" at bounding box center [1069, 413] width 18 height 18
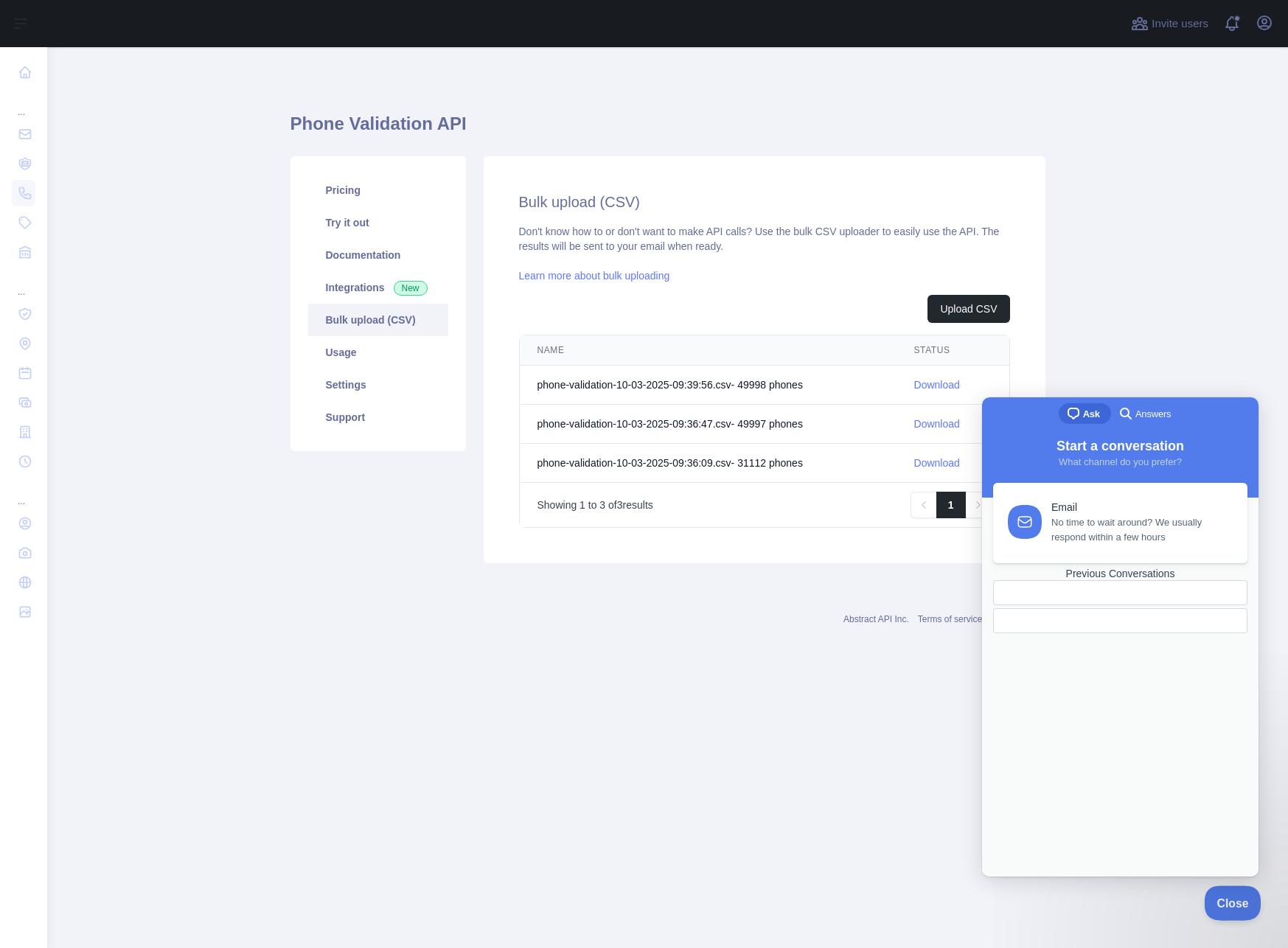
click at [1221, 901] on span "Close" at bounding box center [1229, 900] width 51 height 10
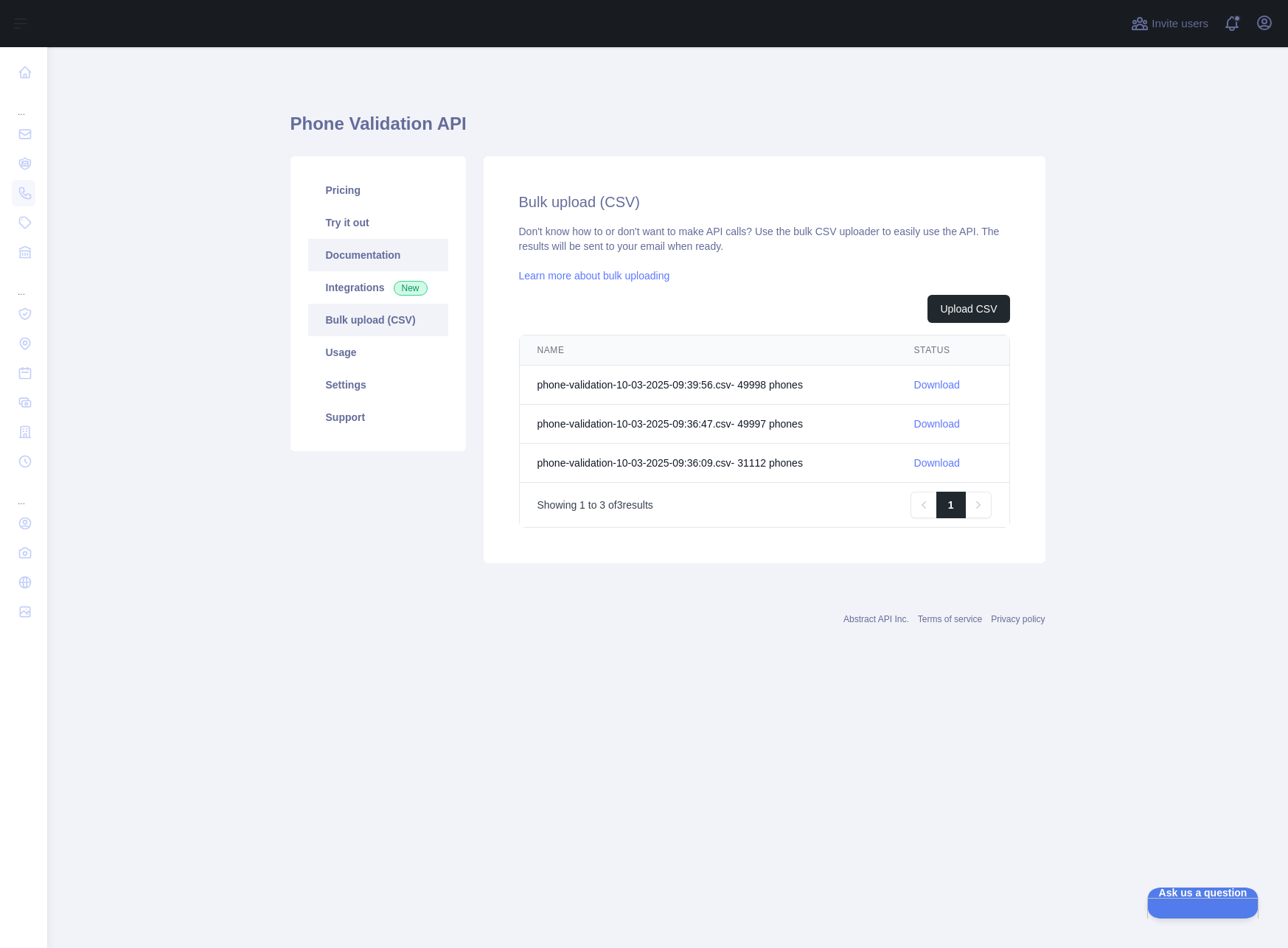
click at [373, 258] on link "Documentation" at bounding box center [378, 255] width 140 height 33
